Goal: Information Seeking & Learning: Learn about a topic

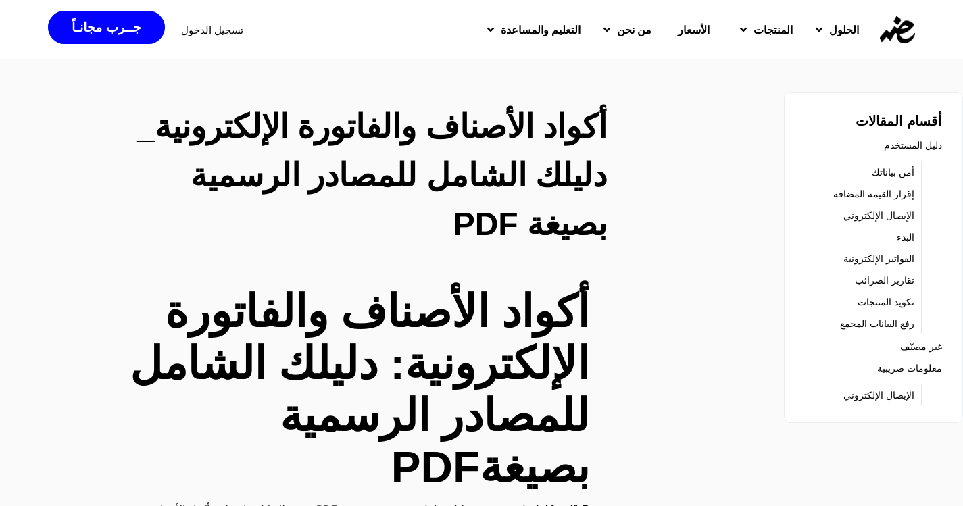
click at [890, 308] on link "تكويد المنتجات" at bounding box center [886, 302] width 57 height 19
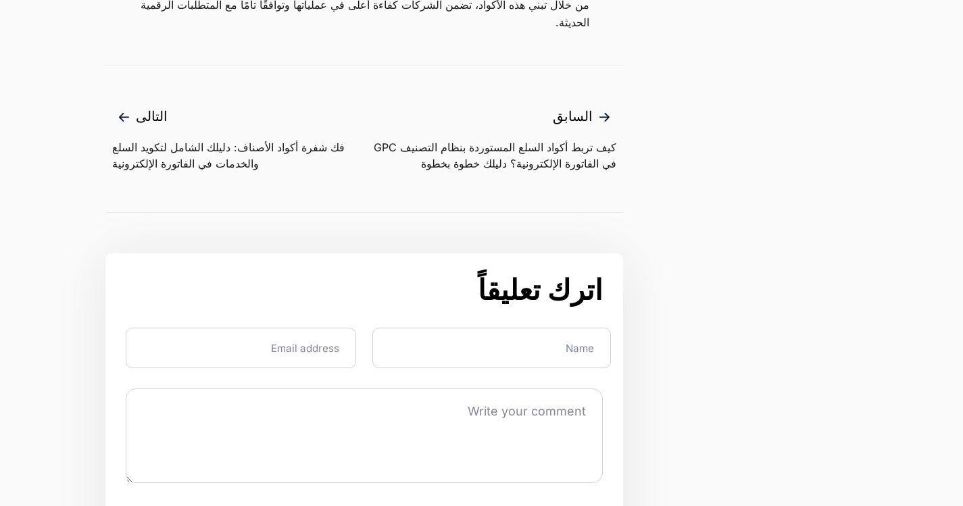
scroll to position [2433, 0]
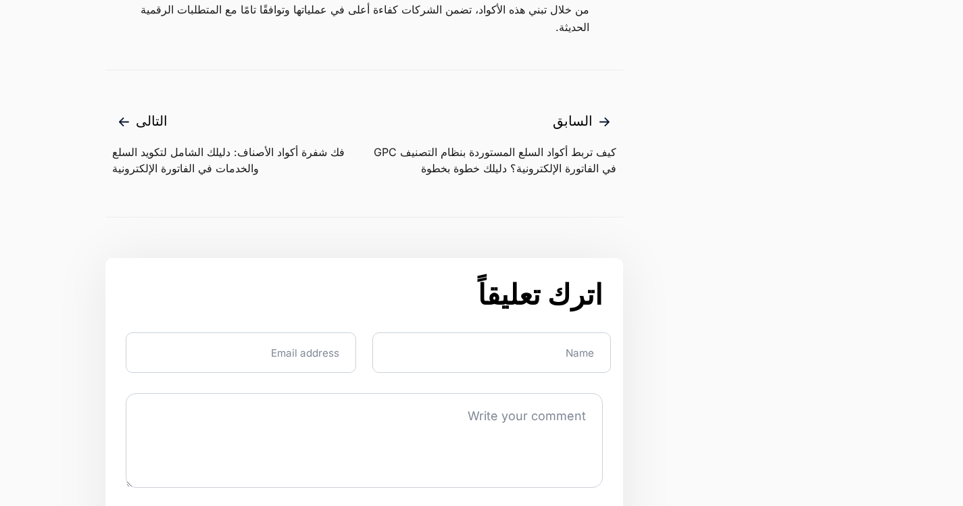
click at [155, 132] on span "التالى" at bounding box center [238, 122] width 252 height 22
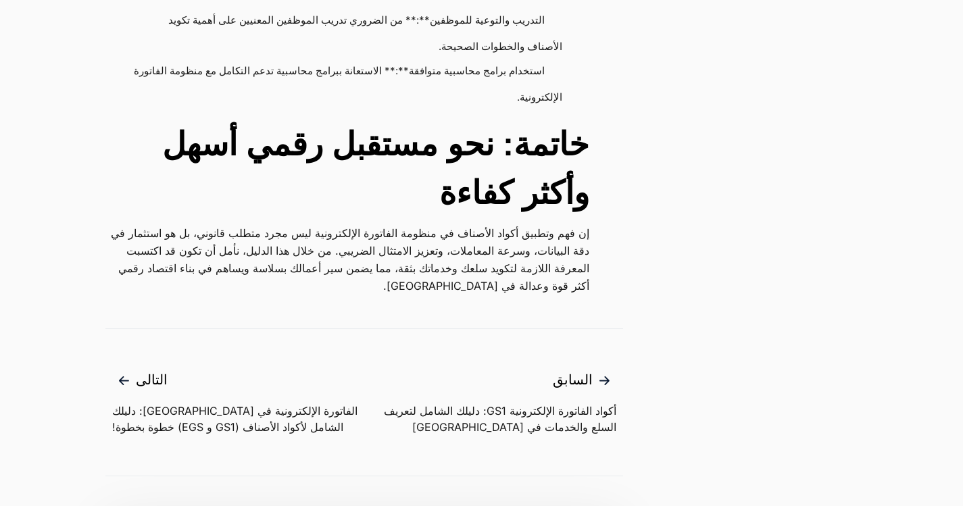
scroll to position [4529, 0]
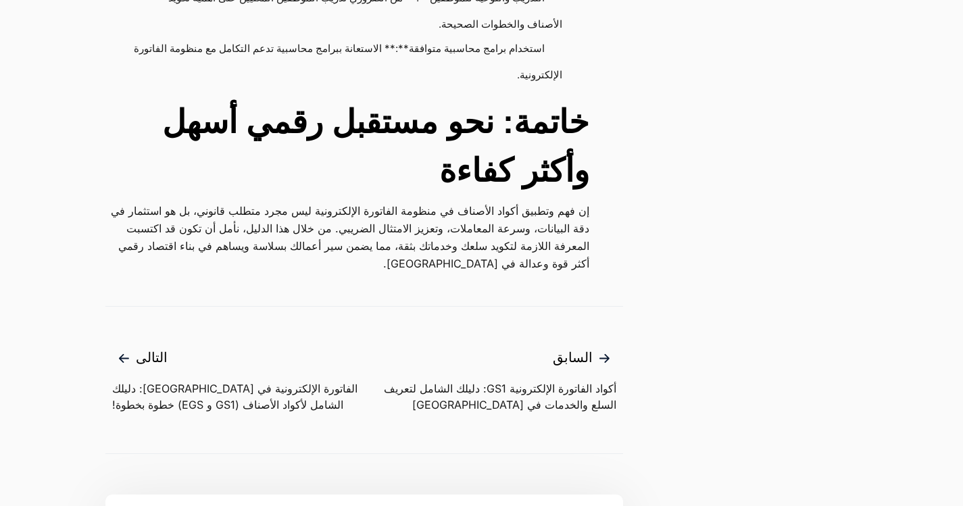
click at [151, 347] on span "التالى" at bounding box center [238, 358] width 252 height 22
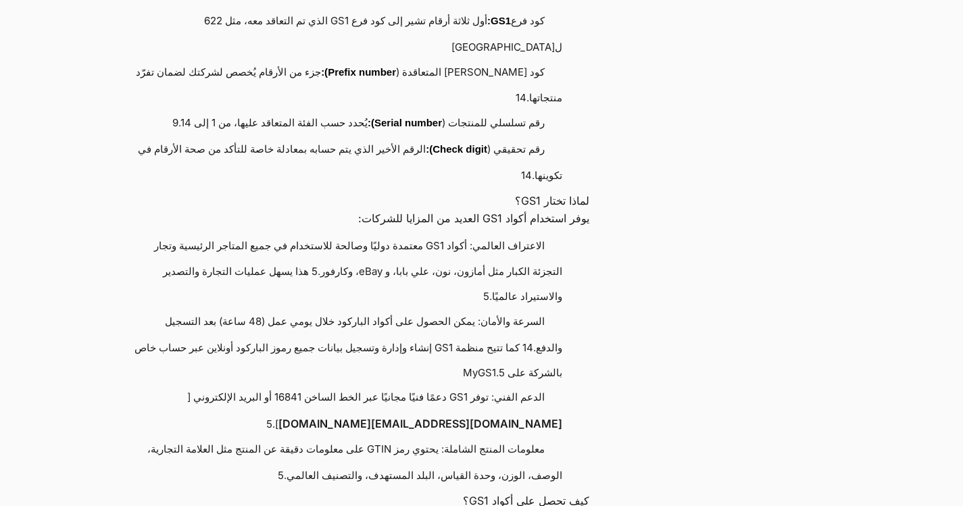
scroll to position [1217, 0]
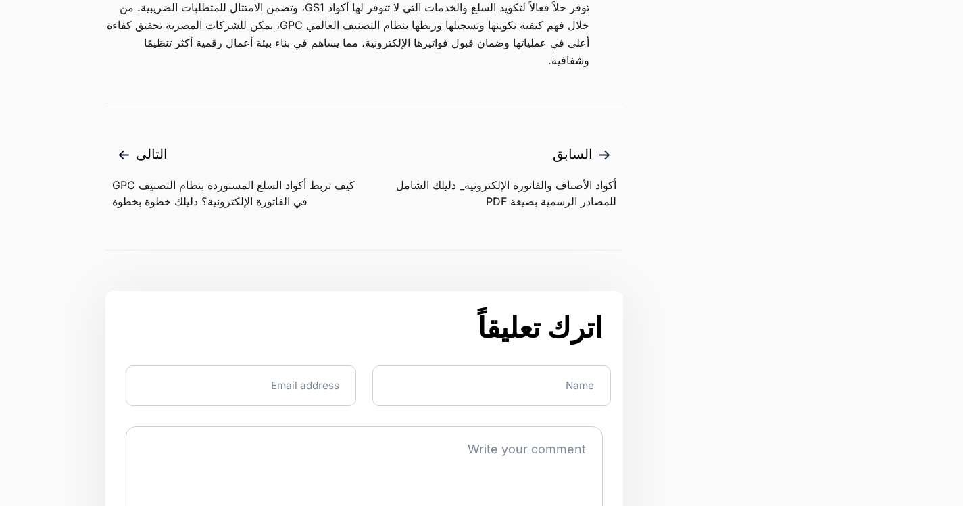
scroll to position [2568, 0]
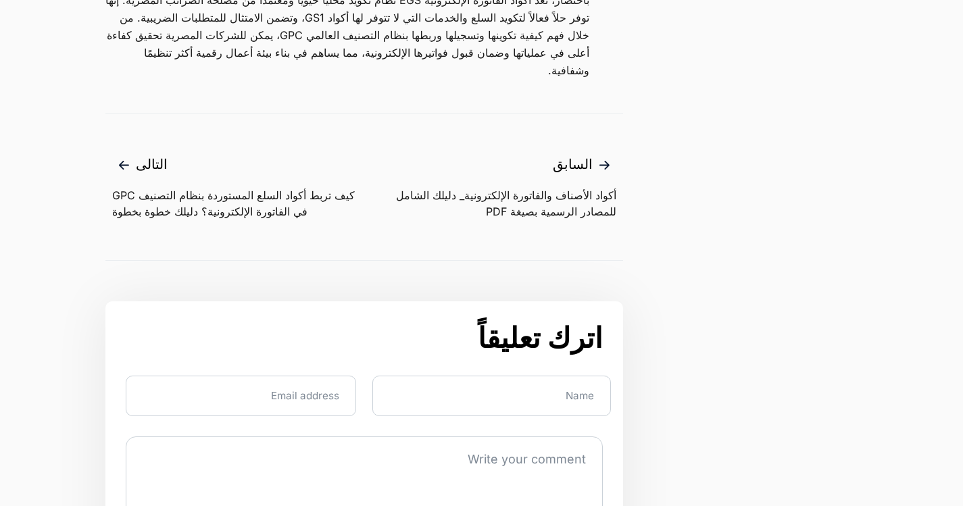
click at [155, 157] on span "التالى" at bounding box center [238, 165] width 252 height 22
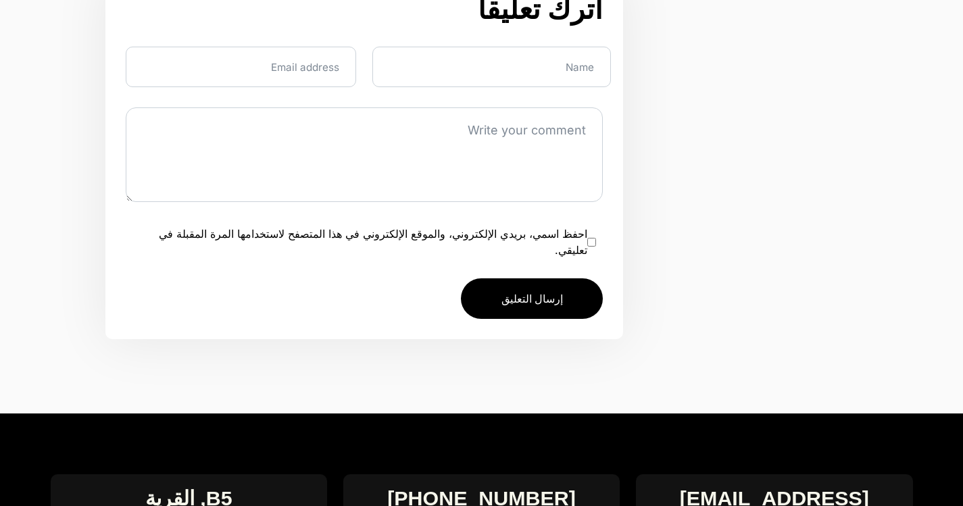
scroll to position [3706, 0]
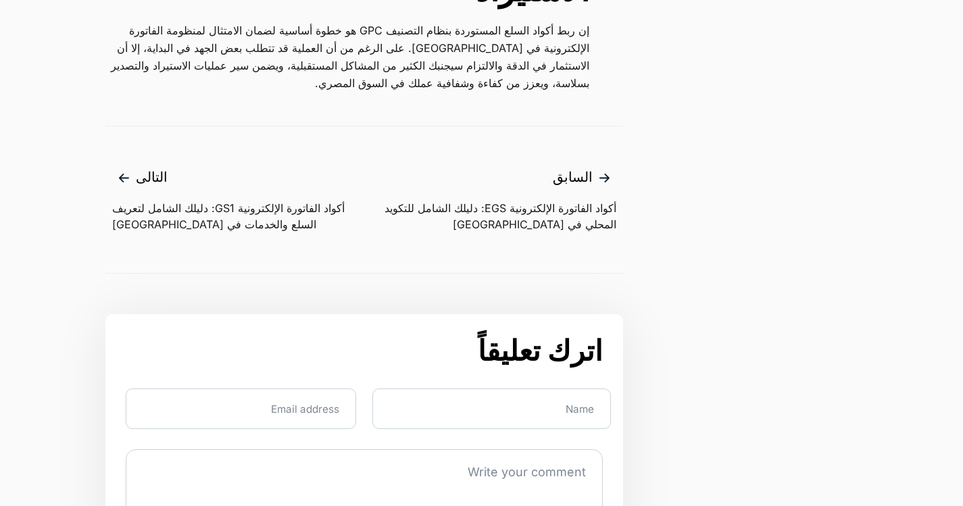
click at [157, 167] on span "التالى" at bounding box center [238, 178] width 252 height 22
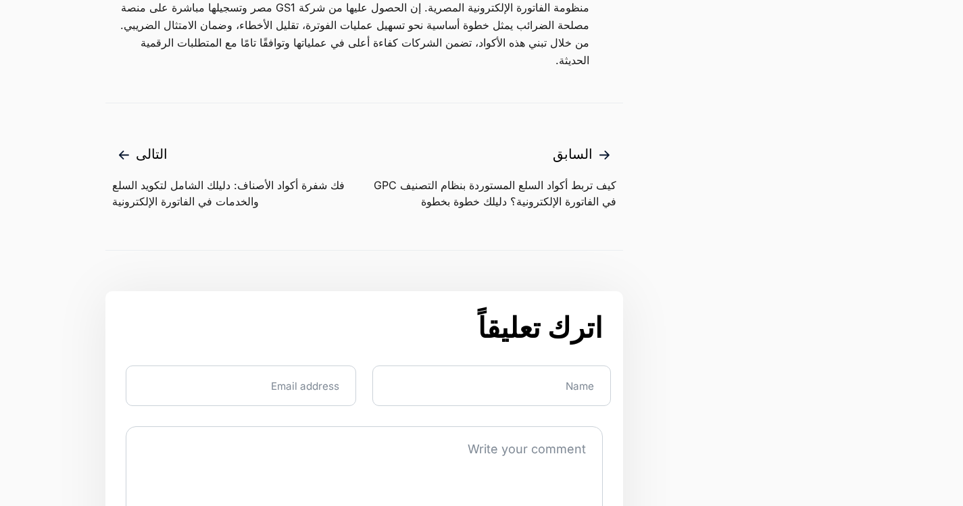
scroll to position [2385, 0]
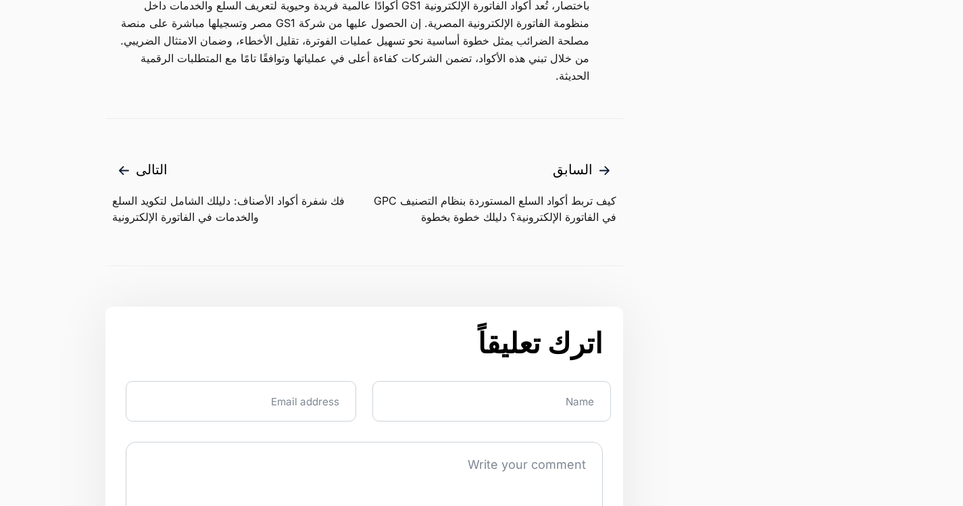
click at [152, 180] on span "التالى" at bounding box center [238, 171] width 252 height 22
